Goal: Information Seeking & Learning: Learn about a topic

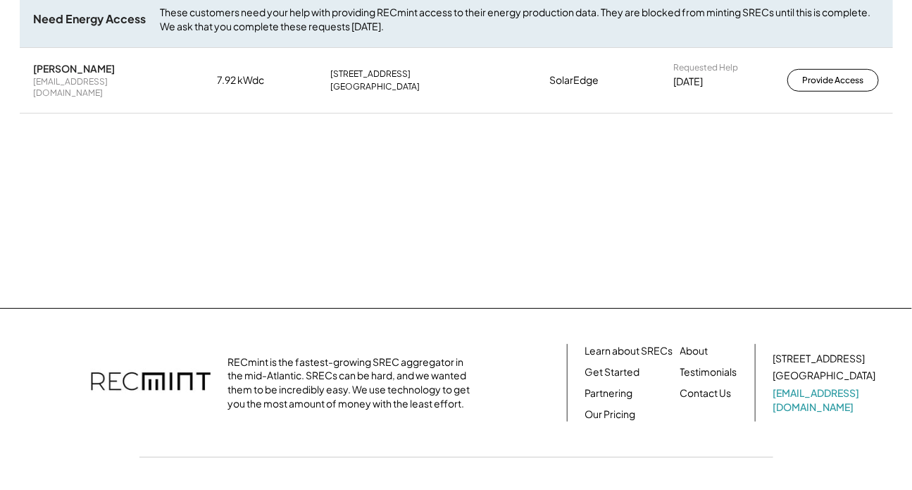
scroll to position [368, 0]
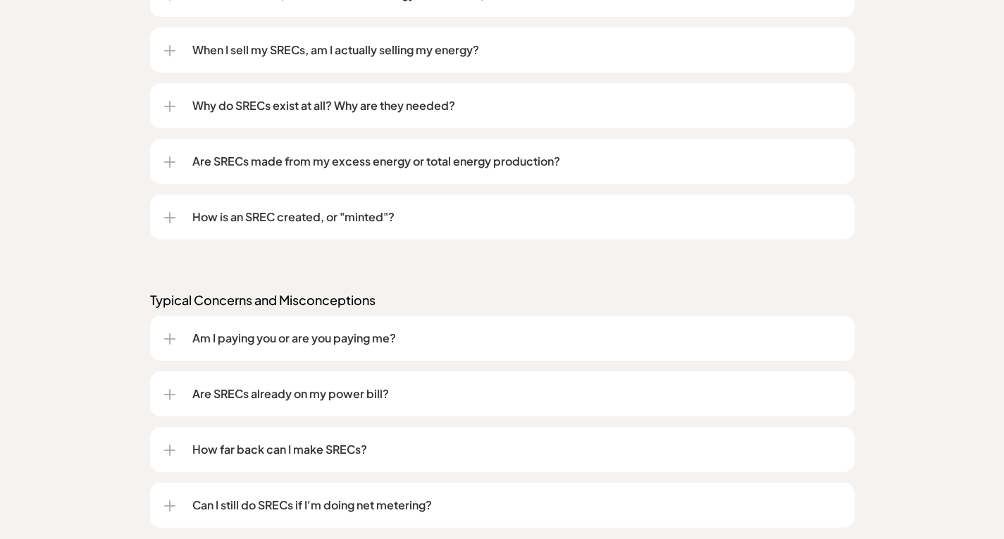
scroll to position [1479, 0]
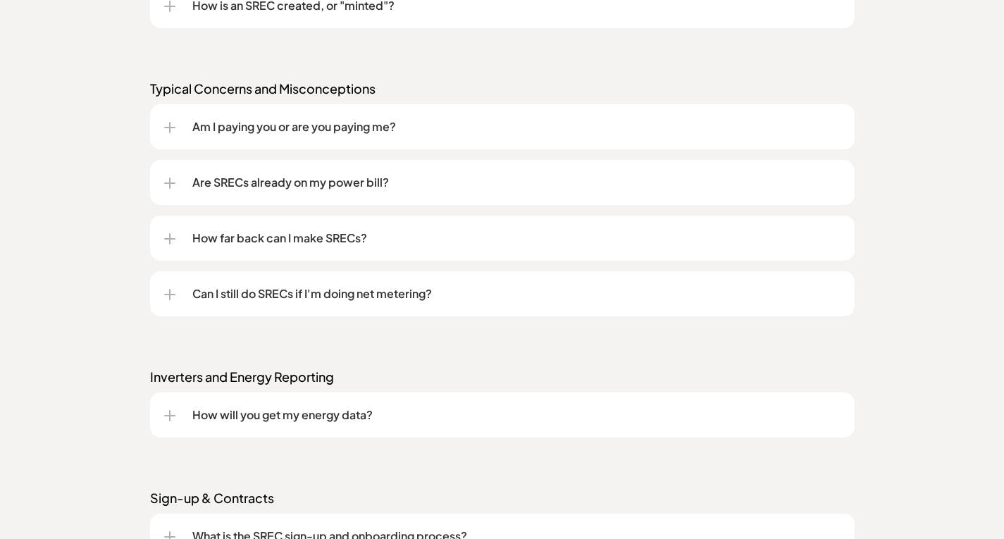
click at [220, 136] on div "Am I paying you or are you paying me?" at bounding box center [502, 126] width 676 height 45
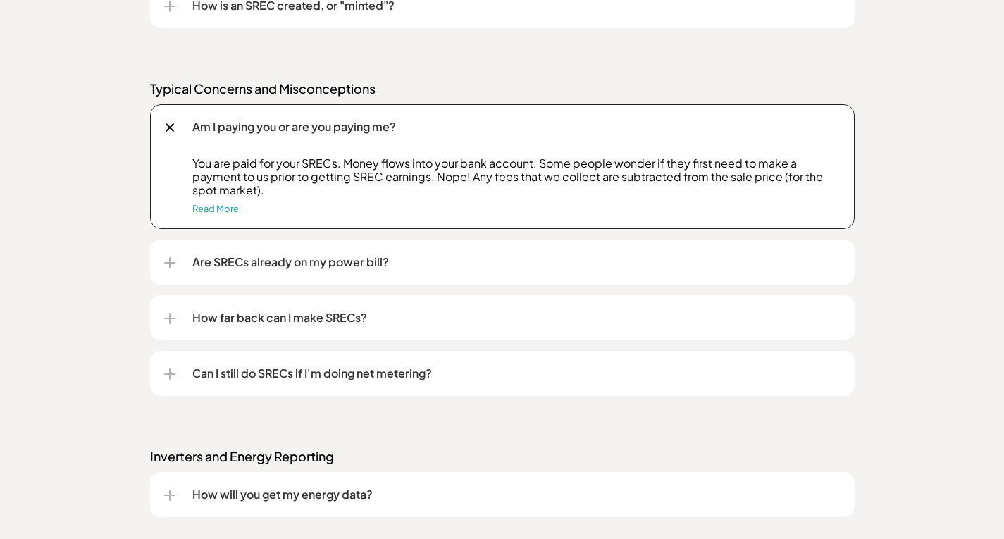
click at [215, 211] on link "Read More" at bounding box center [215, 208] width 46 height 11
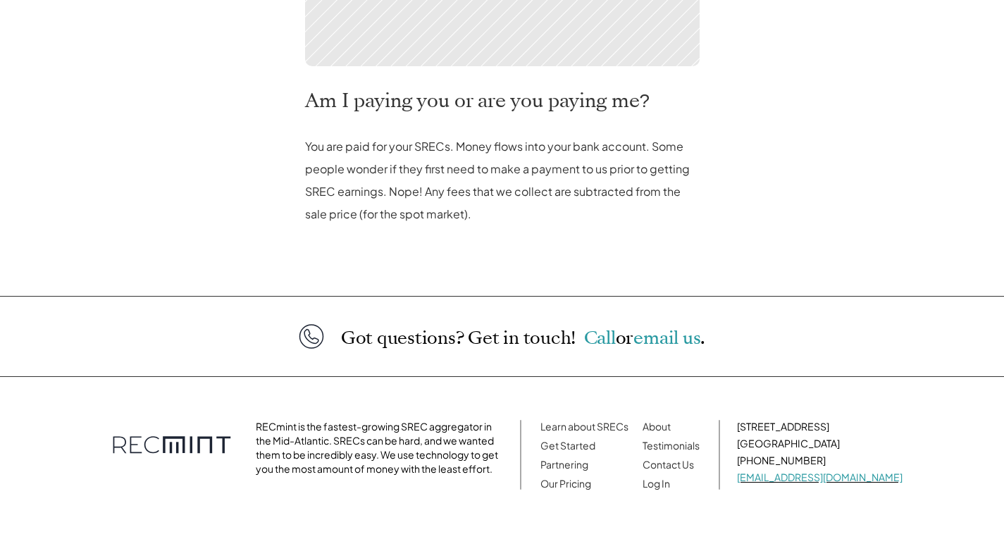
scroll to position [634, 0]
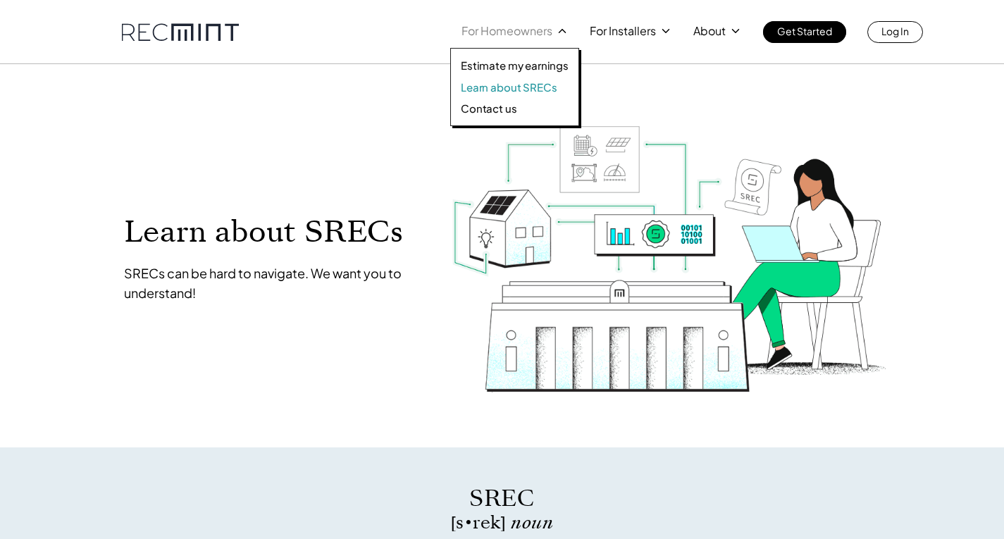
click at [514, 89] on p "Learn about SRECs" at bounding box center [509, 87] width 96 height 14
click at [511, 86] on p "Learn about SRECs" at bounding box center [509, 87] width 96 height 14
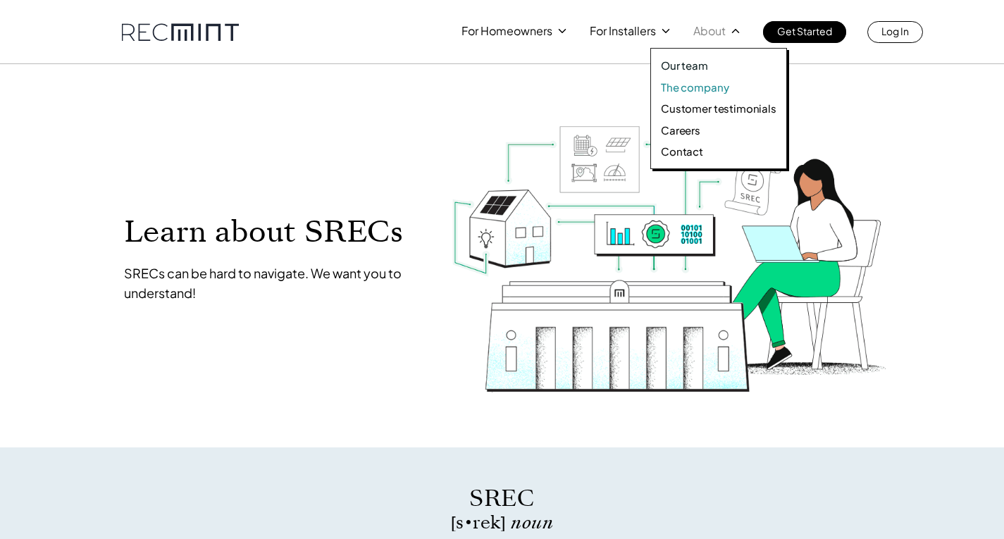
click at [694, 85] on p "The company" at bounding box center [695, 87] width 68 height 14
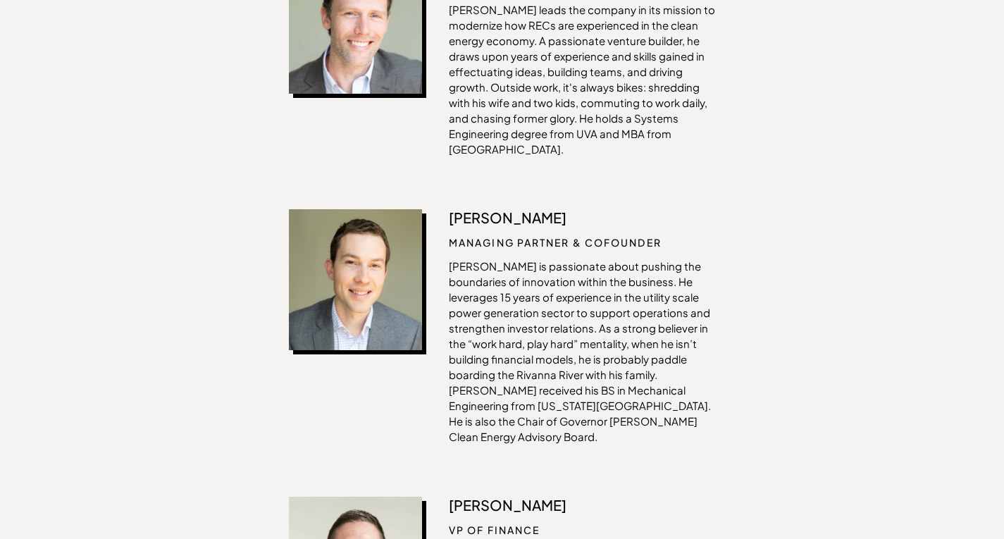
scroll to position [634, 0]
